Goal: Information Seeking & Learning: Learn about a topic

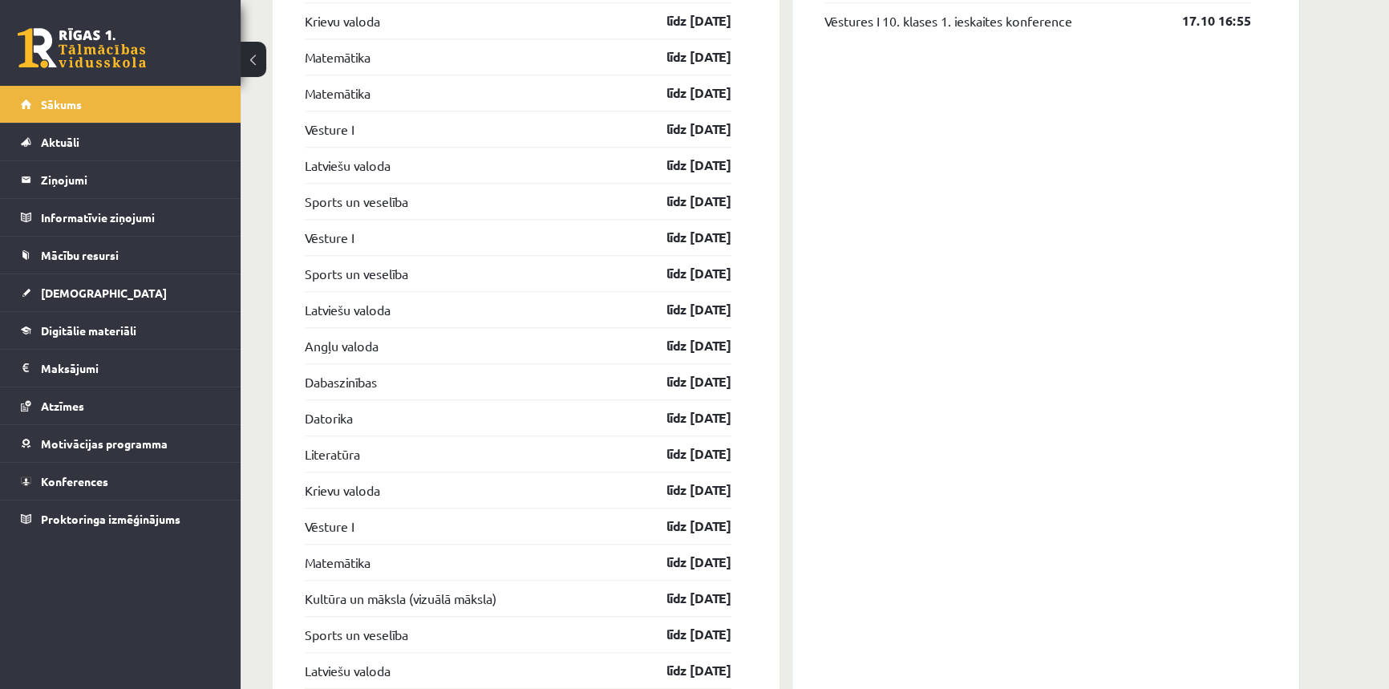
scroll to position [2483, 0]
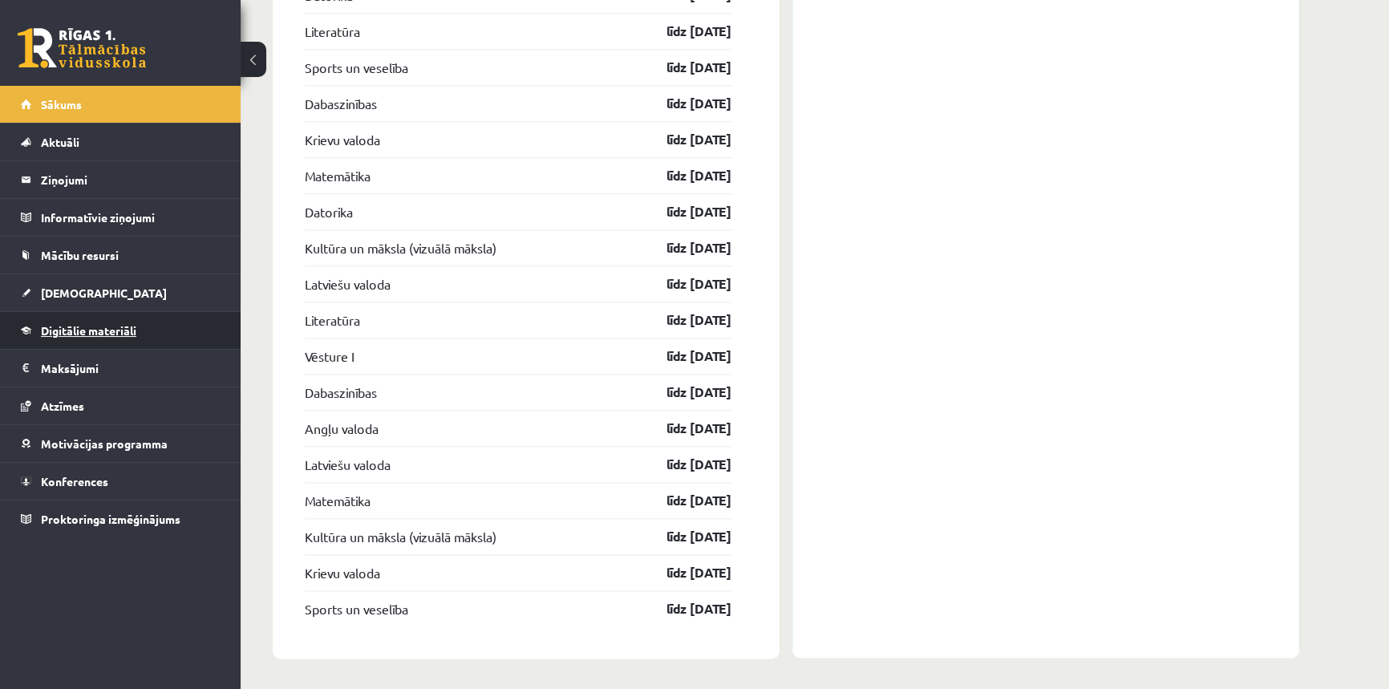
click at [100, 334] on span "Digitālie materiāli" at bounding box center [88, 330] width 95 height 14
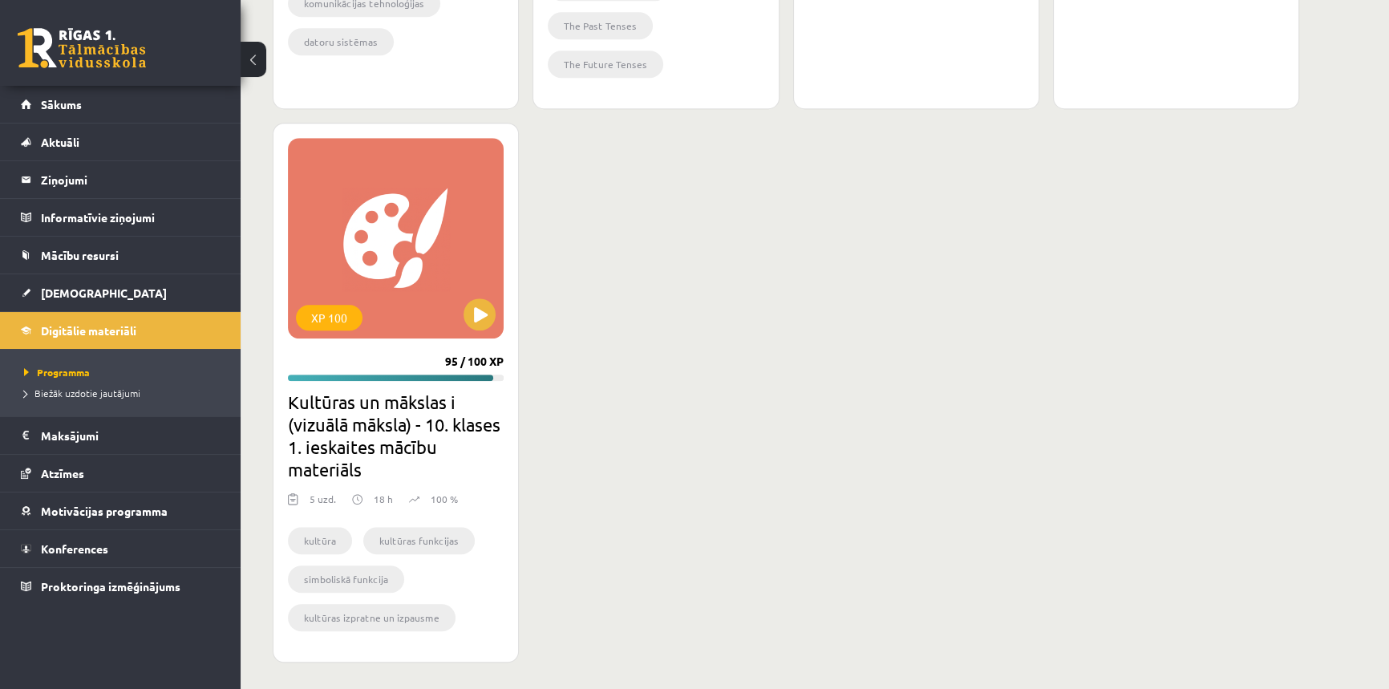
scroll to position [1477, 0]
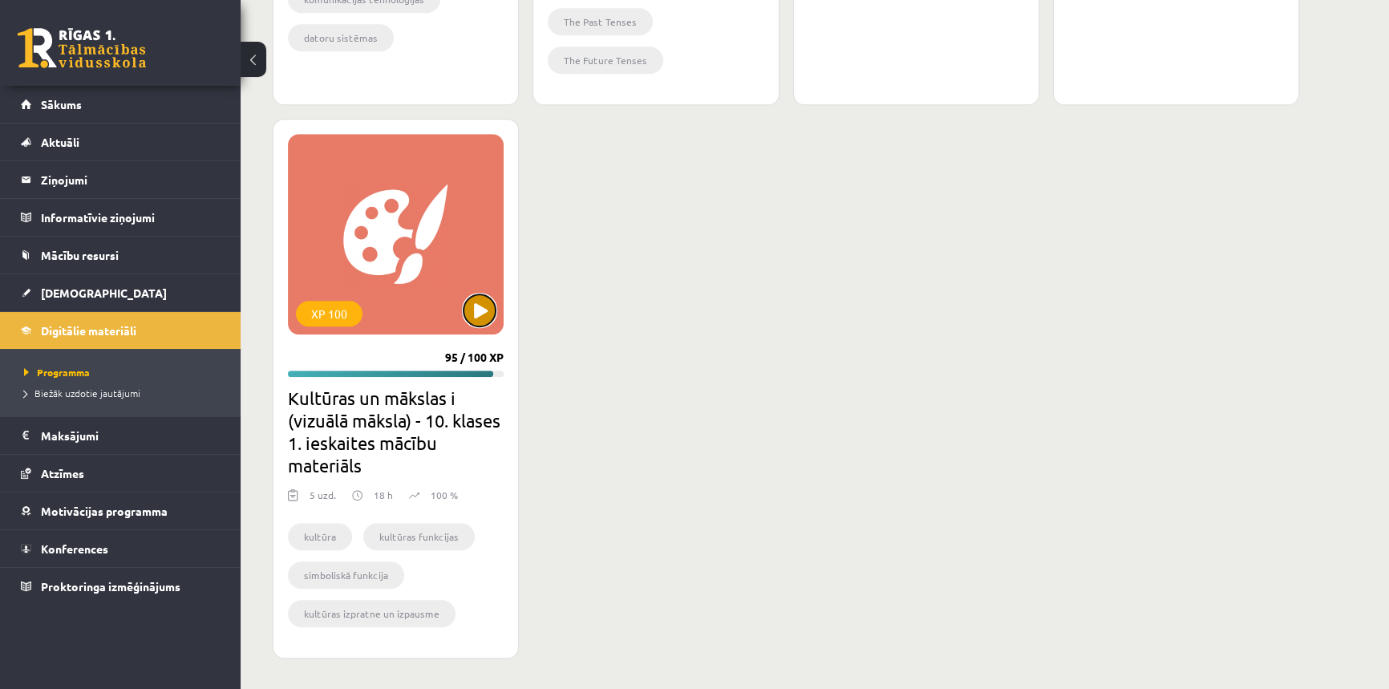
click at [480, 309] on button at bounding box center [479, 310] width 32 height 32
click at [439, 314] on div "XP 100" at bounding box center [396, 234] width 216 height 200
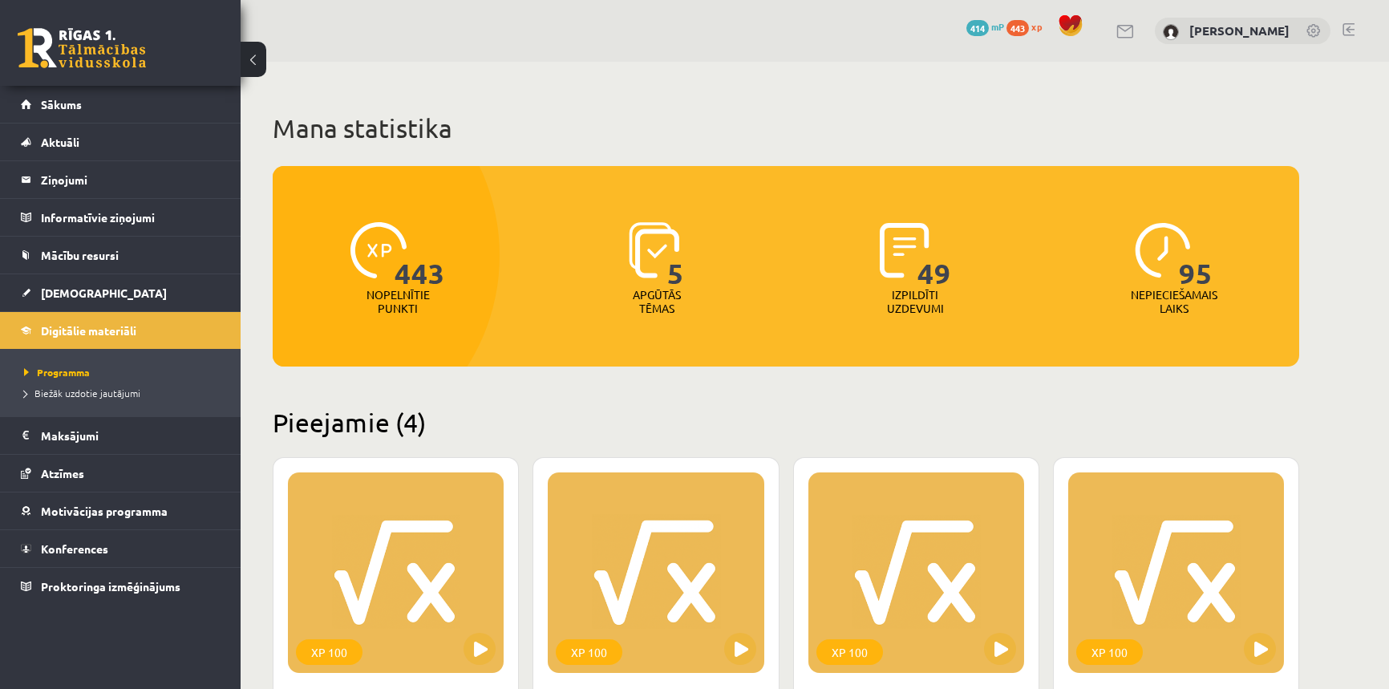
scroll to position [1186, 0]
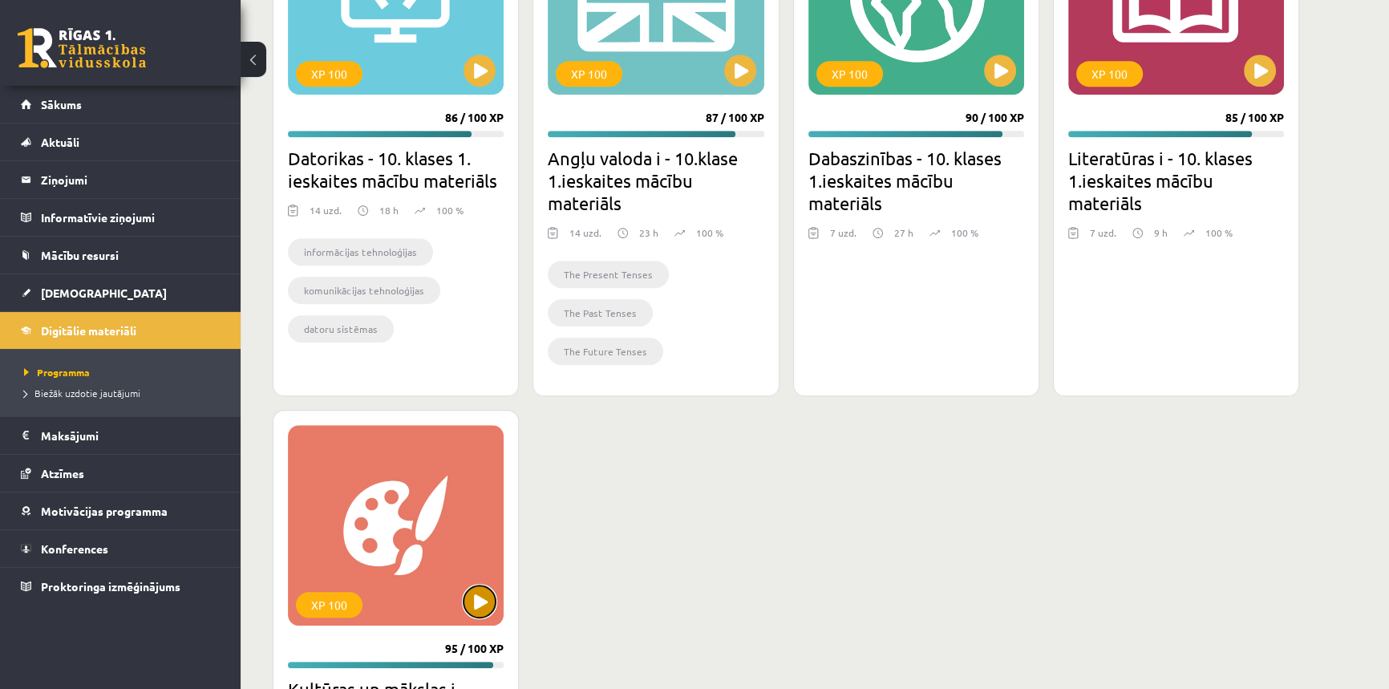
drag, startPoint x: 489, startPoint y: 591, endPoint x: 484, endPoint y: 599, distance: 9.8
click at [489, 593] on button at bounding box center [479, 601] width 32 height 32
